Goal: Task Accomplishment & Management: Manage account settings

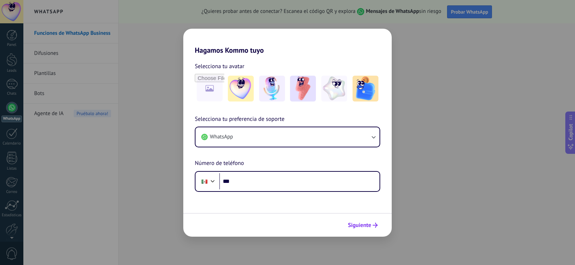
click at [363, 228] on span "Siguiente" at bounding box center [359, 225] width 23 height 5
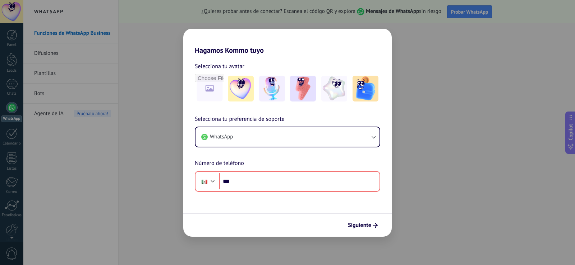
click at [159, 34] on div "Hagamos Kommo tuyo Selecciona tu avatar Selecciona tu preferencia de soporte Wh…" at bounding box center [287, 132] width 575 height 265
click at [175, 95] on div "Hagamos Kommo tuyo Selecciona tu avatar Selecciona tu preferencia de soporte Wh…" at bounding box center [287, 132] width 575 height 265
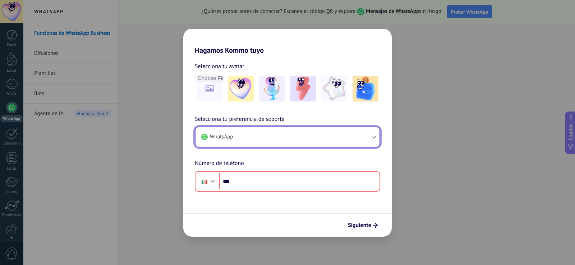
click at [276, 141] on button "WhatsApp" at bounding box center [287, 136] width 184 height 19
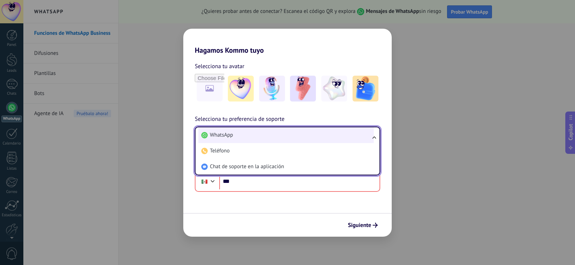
click at [238, 136] on li "WhatsApp" at bounding box center [285, 135] width 175 height 16
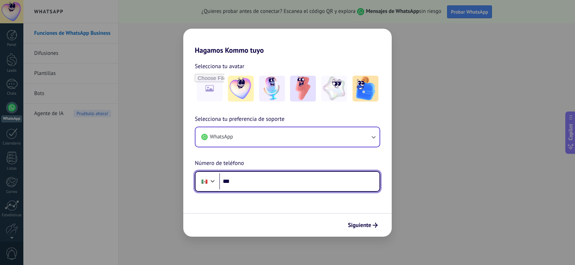
click at [255, 188] on input "***" at bounding box center [299, 181] width 160 height 17
type input "**********"
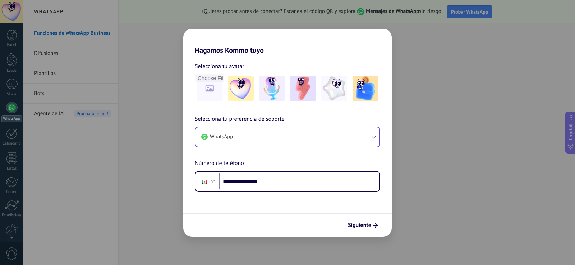
click at [402, 56] on div "**********" at bounding box center [287, 132] width 575 height 265
click at [84, 104] on div "**********" at bounding box center [287, 132] width 575 height 265
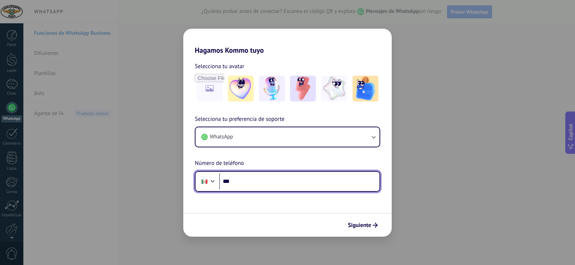
click at [251, 180] on input "***" at bounding box center [299, 181] width 160 height 17
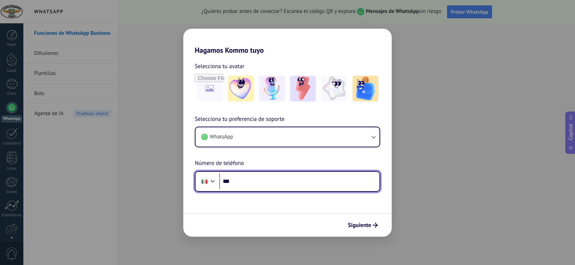
click at [251, 180] on input "***" at bounding box center [299, 181] width 160 height 17
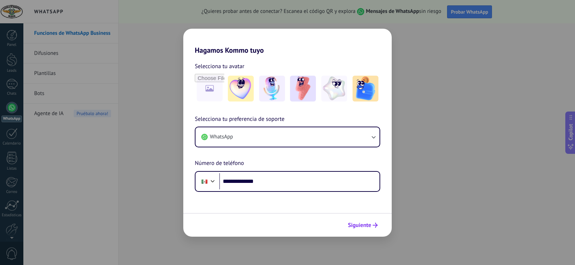
click at [355, 231] on button "Siguiente" at bounding box center [362, 225] width 36 height 12
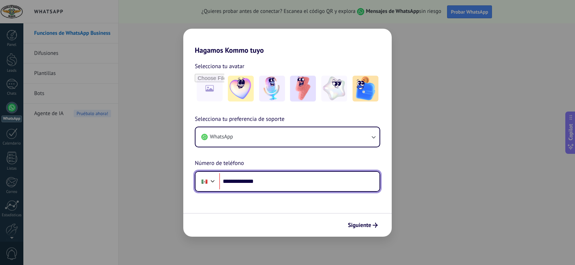
click at [234, 182] on input "**********" at bounding box center [299, 181] width 160 height 17
type input "**********"
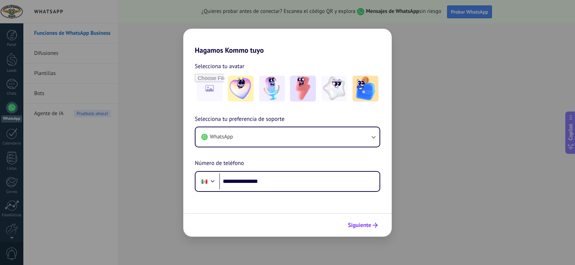
click at [370, 223] on span "Siguiente" at bounding box center [359, 225] width 23 height 5
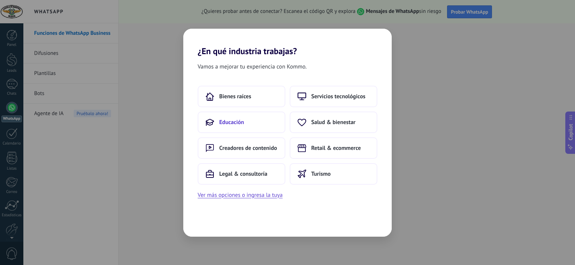
click at [252, 127] on button "Educación" at bounding box center [241, 123] width 88 height 22
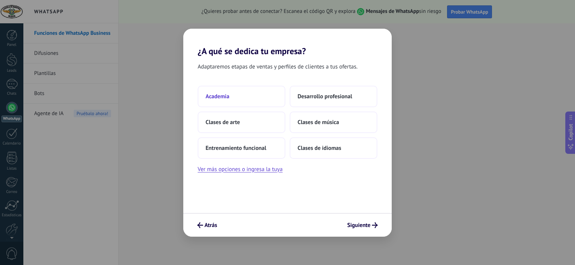
click at [233, 96] on button "Academia" at bounding box center [241, 97] width 88 height 22
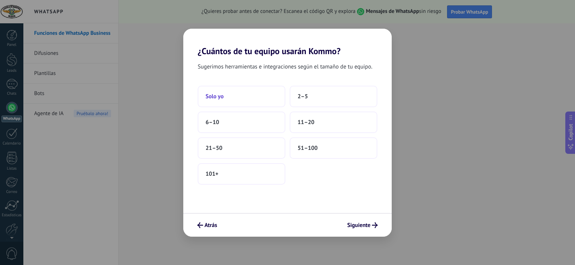
click at [249, 93] on button "Solo yo" at bounding box center [241, 97] width 88 height 22
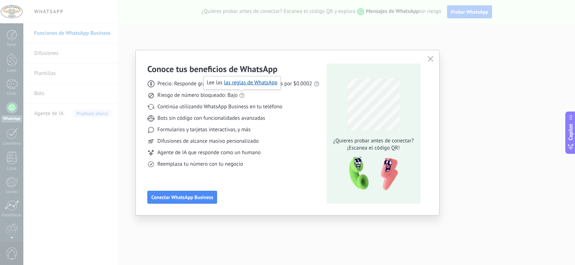
click at [187, 114] on div "Precio: Responde gratis o inicia nuevas conversaciones por $0.0002 Riesgo de nú…" at bounding box center [233, 121] width 172 height 93
drag, startPoint x: 251, startPoint y: 89, endPoint x: 285, endPoint y: 87, distance: 34.5
click at [282, 89] on div "Precio: Responde gratis o inicia nuevas conversaciones por $0.0002 Riesgo de nú…" at bounding box center [233, 121] width 172 height 93
click at [286, 83] on span "Precio: Responde gratis o inicia nuevas conversaciones por $0.0002" at bounding box center [234, 83] width 155 height 7
click at [197, 195] on span "Conectar WhatsApp Business" at bounding box center [182, 197] width 62 height 5
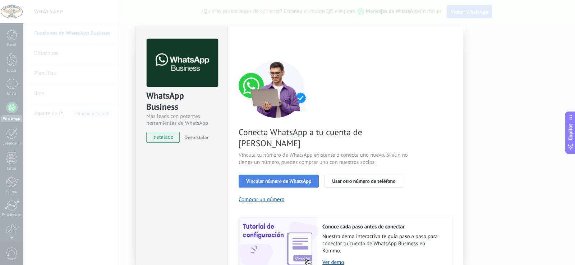
click at [275, 179] on span "Vincular número de WhatsApp" at bounding box center [278, 181] width 65 height 5
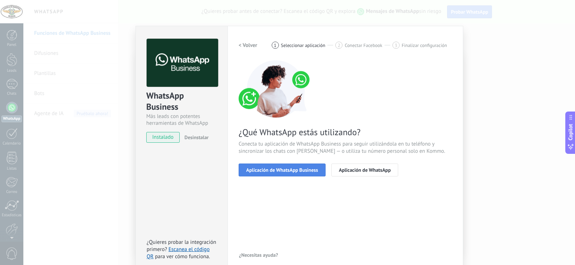
click at [282, 172] on span "Aplicación de WhatsApp Business" at bounding box center [282, 170] width 72 height 5
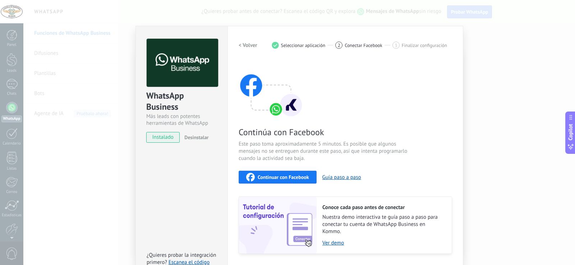
click at [241, 47] on h2 "< Volver" at bounding box center [247, 45] width 19 height 7
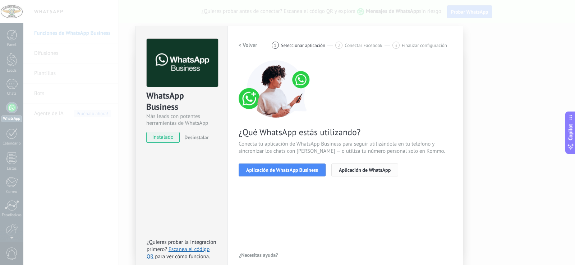
click at [362, 171] on span "Aplicación de WhatsApp" at bounding box center [365, 170] width 52 height 5
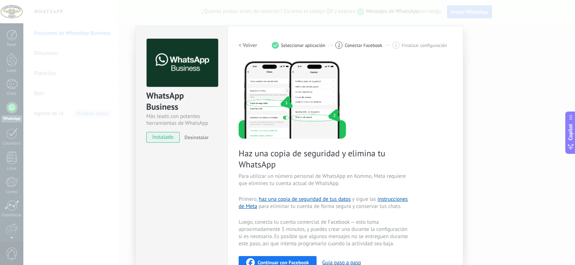
click at [250, 47] on h2 "< Volver" at bounding box center [247, 45] width 19 height 7
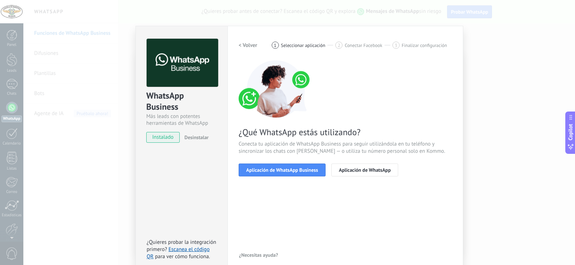
click at [250, 47] on h2 "< Volver" at bounding box center [247, 45] width 19 height 7
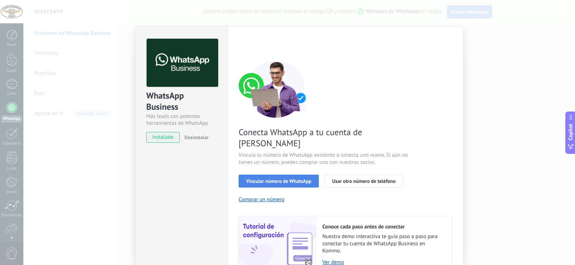
scroll to position [29, 0]
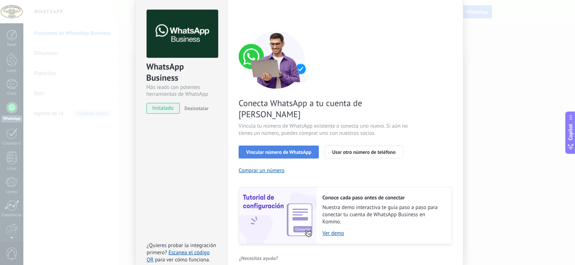
click at [293, 146] on button "Vincular número de WhatsApp" at bounding box center [278, 152] width 80 height 13
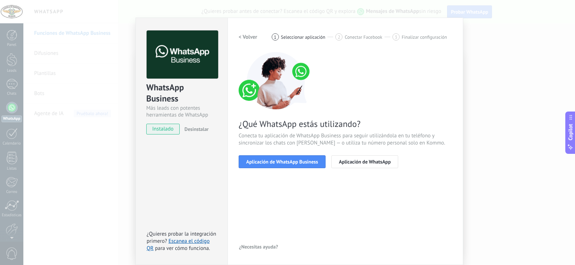
scroll to position [8, 0]
click at [194, 242] on link "Escanea el código QR" at bounding box center [177, 245] width 63 height 14
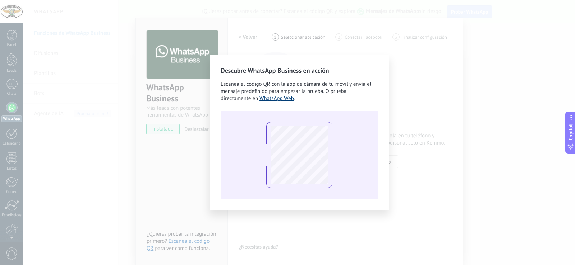
click at [274, 99] on link "WhatsApp Web" at bounding box center [276, 98] width 34 height 7
click at [434, 141] on div "Descubre WhatsApp Business en acción Escanea el código QR con la app de cámara …" at bounding box center [298, 132] width 551 height 265
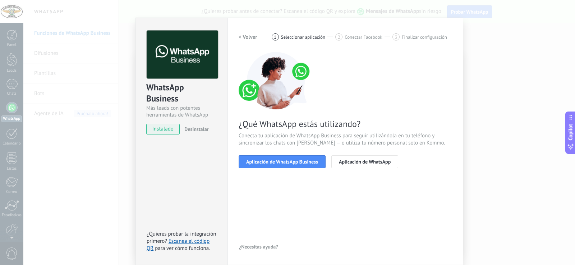
click at [245, 37] on h2 "< Volver" at bounding box center [247, 37] width 19 height 7
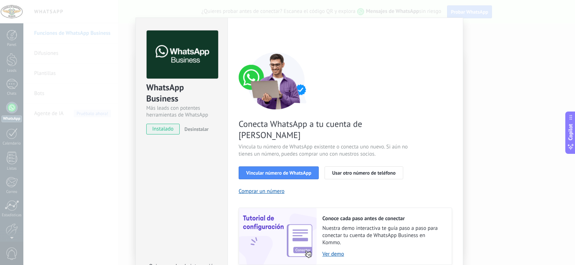
click at [476, 177] on div "WhatsApp Business Más leads con potentes herramientas de WhatsApp instalado Des…" at bounding box center [298, 132] width 551 height 265
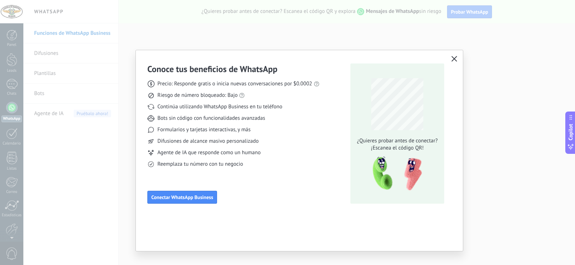
click at [113, 149] on div "Conoce tus beneficios de WhatsApp Precio: Responde gratis o inicia nuevas conve…" at bounding box center [287, 132] width 575 height 265
click at [453, 56] on button "button" at bounding box center [453, 59] width 9 height 10
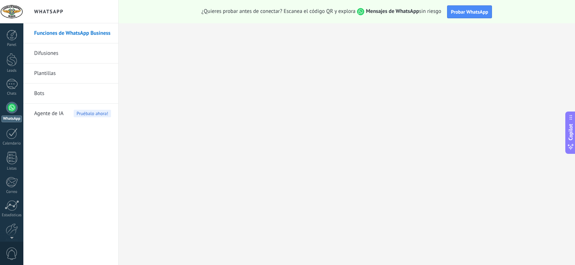
scroll to position [33, 0]
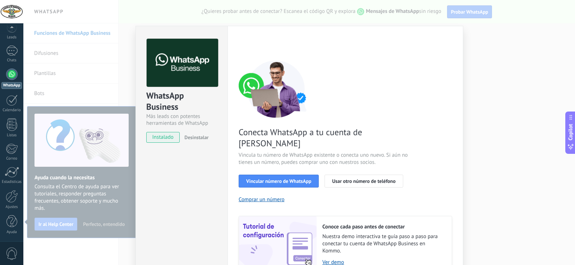
click at [464, 132] on div "WhatsApp Business Más leads con potentes herramientas de WhatsApp instalado Des…" at bounding box center [298, 132] width 551 height 265
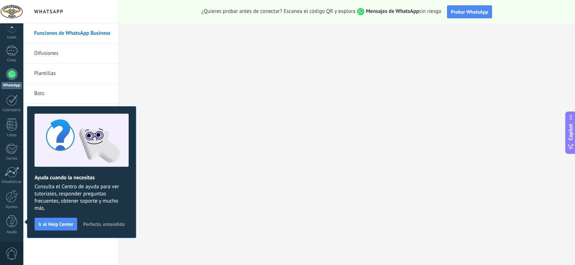
click at [102, 224] on span "Perfecto, entendido" at bounding box center [104, 224] width 42 height 5
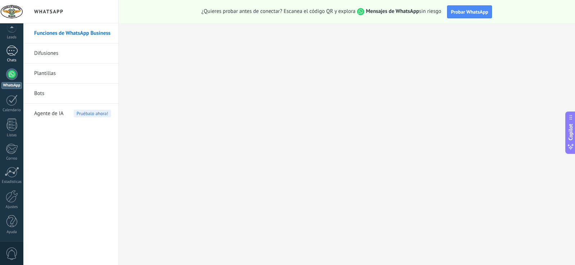
click at [9, 52] on div at bounding box center [11, 51] width 11 height 10
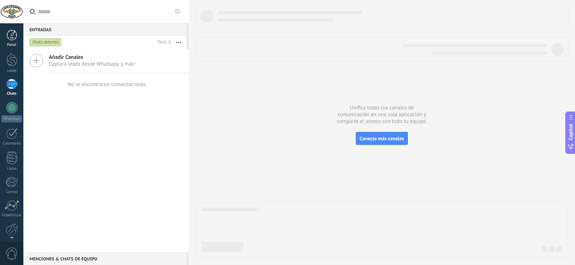
click at [13, 36] on div at bounding box center [11, 35] width 11 height 11
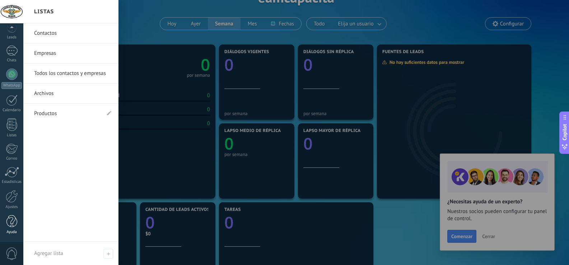
scroll to position [72, 0]
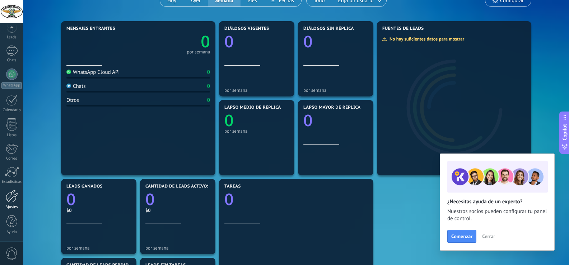
click at [14, 197] on div at bounding box center [12, 196] width 12 height 13
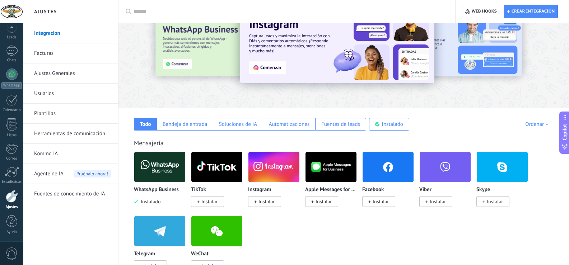
scroll to position [36, 0]
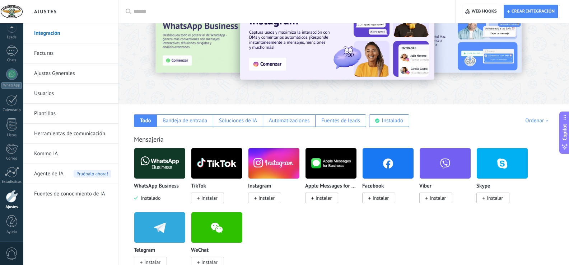
click at [75, 134] on link "Herramientas de comunicación" at bounding box center [72, 134] width 77 height 20
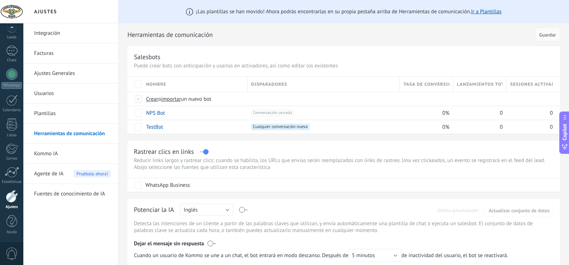
click at [93, 56] on link "Facturas" at bounding box center [72, 53] width 77 height 20
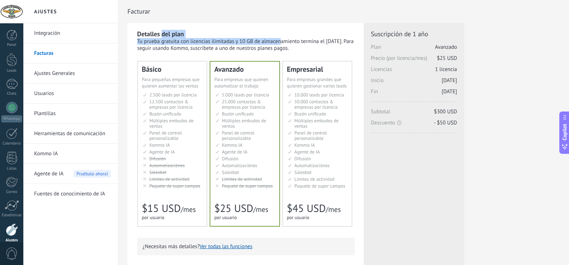
drag, startPoint x: 162, startPoint y: 37, endPoint x: 239, endPoint y: 41, distance: 77.7
click at [239, 41] on div "Detalles del plan Tu prueba gratuita con licencias ilimitadas y 10 GB de almace…" at bounding box center [246, 41] width 218 height 22
click at [239, 41] on div "Tu prueba gratuita con licencias ilimitadas y 10 GB de almacenamiento termina e…" at bounding box center [246, 45] width 218 height 14
drag, startPoint x: 240, startPoint y: 40, endPoint x: 269, endPoint y: 45, distance: 29.5
click at [269, 45] on div "Tu prueba gratuita con licencias ilimitadas y 10 GB de almacenamiento termina e…" at bounding box center [246, 45] width 218 height 14
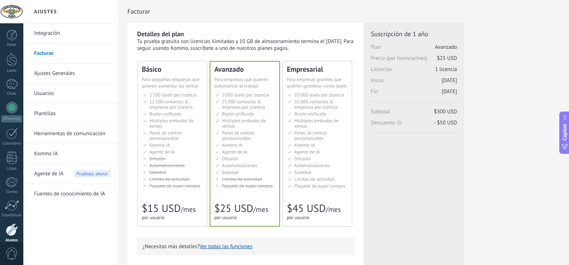
click at [269, 45] on div "Tu prueba gratuita con licencias ilimitadas y 10 GB de almacenamiento termina e…" at bounding box center [246, 45] width 218 height 14
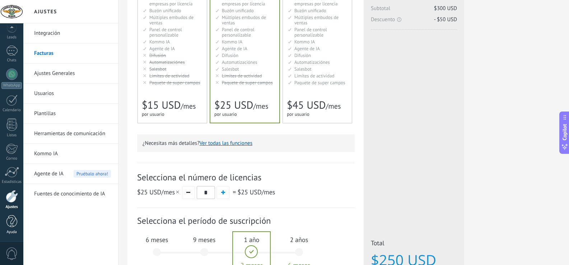
scroll to position [108, 0]
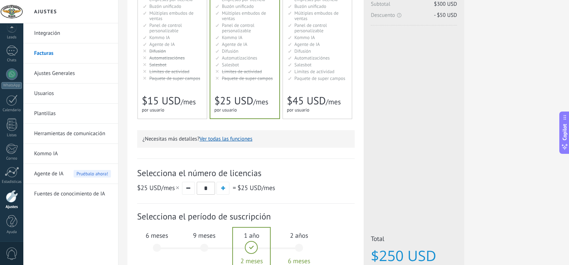
click at [11, 200] on div at bounding box center [12, 196] width 12 height 13
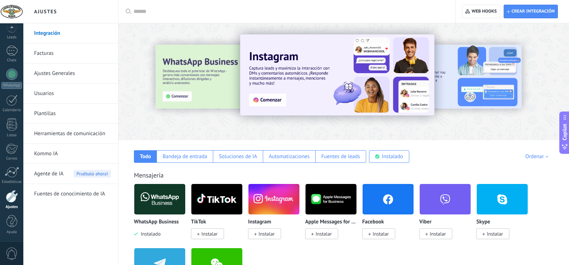
click at [64, 78] on link "Ajustes Generales" at bounding box center [72, 74] width 77 height 20
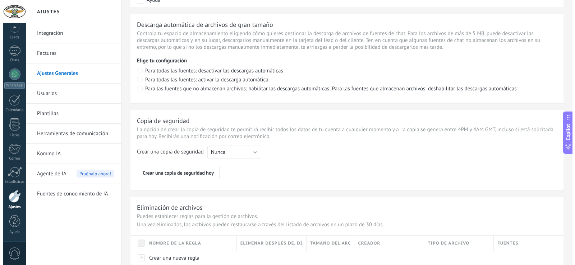
scroll to position [526, 0]
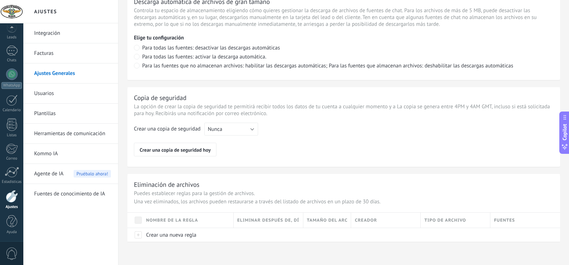
click at [13, 251] on span "0" at bounding box center [12, 254] width 12 height 13
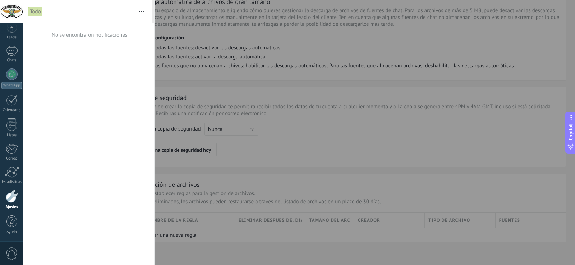
click at [13, 204] on link "Ajustes" at bounding box center [11, 199] width 23 height 19
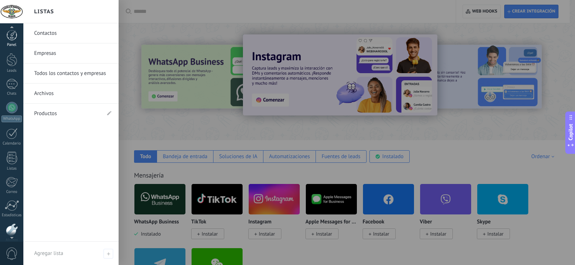
click at [7, 40] on div at bounding box center [11, 35] width 11 height 11
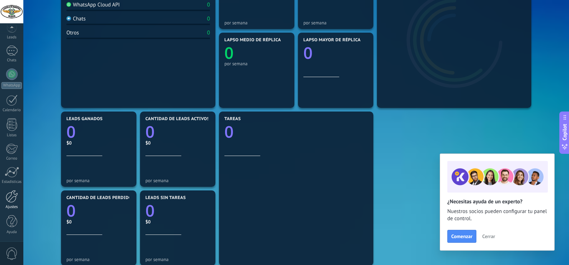
scroll to position [144, 0]
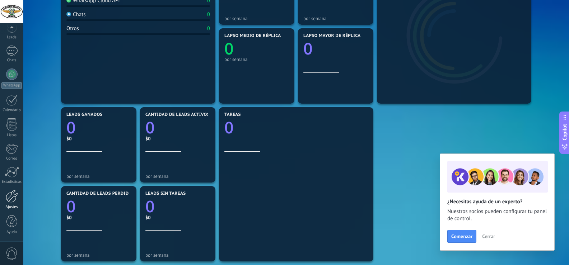
click at [14, 203] on link "Ajustes" at bounding box center [11, 199] width 23 height 19
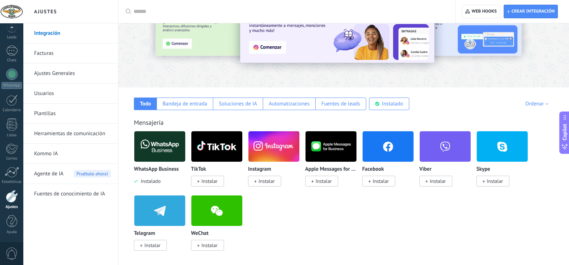
scroll to position [72, 0]
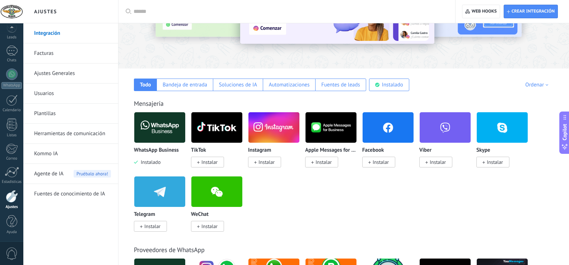
click at [50, 8] on h2 "Ajustes" at bounding box center [70, 11] width 77 height 23
click at [16, 11] on div at bounding box center [11, 11] width 23 height 23
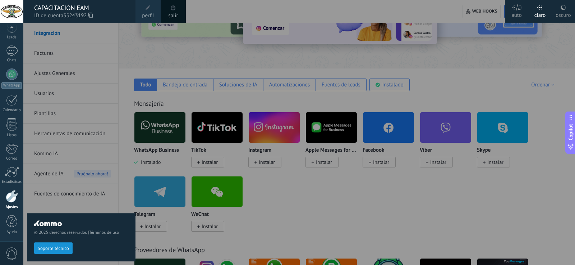
click at [176, 13] on link "salir" at bounding box center [173, 16] width 10 height 8
